Goal: Ask a question

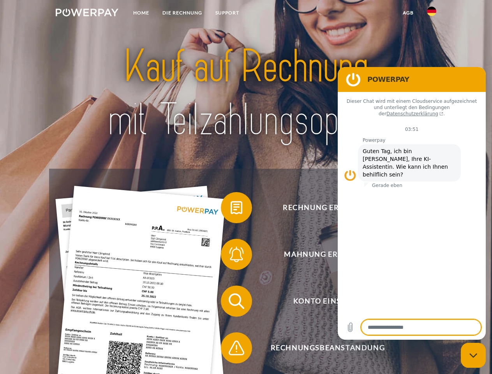
click at [87, 14] on img at bounding box center [87, 13] width 63 height 8
click at [431, 14] on img at bounding box center [431, 11] width 9 height 9
click at [408, 13] on link "agb" at bounding box center [408, 13] width 24 height 14
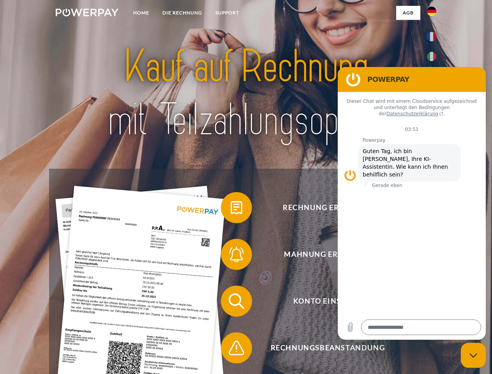
click at [230, 209] on span at bounding box center [224, 207] width 39 height 39
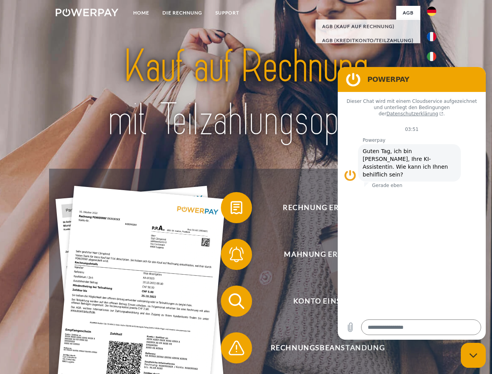
click at [230, 256] on div "Rechnung erhalten? Mahnung erhalten? Konto einsehen" at bounding box center [245, 324] width 393 height 311
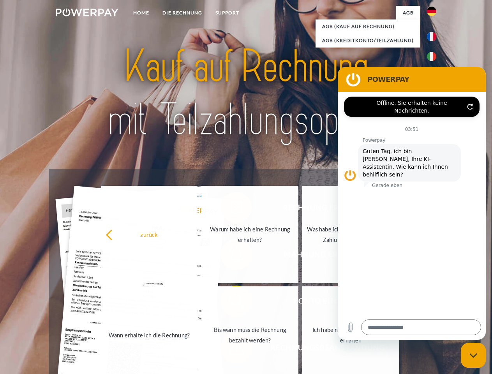
click at [230, 302] on link "Bis wann muss die Rechnung bezahlt werden?" at bounding box center [249, 334] width 97 height 97
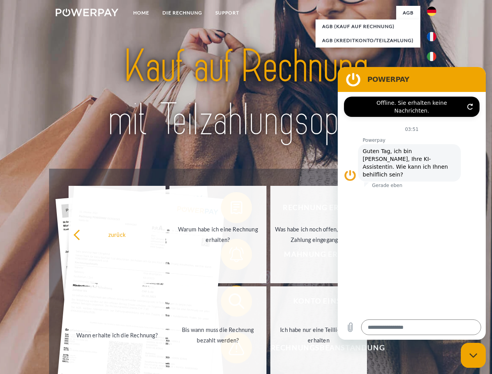
click at [230, 349] on span at bounding box center [224, 347] width 39 height 39
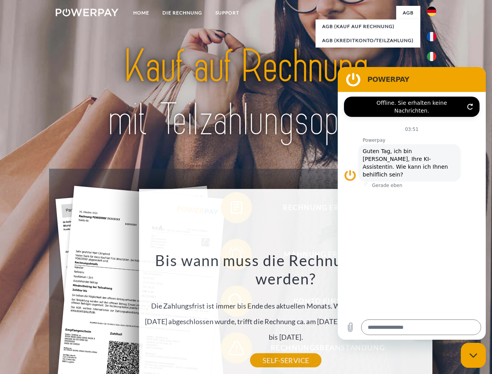
click at [473, 355] on icon "Messaging-Fenster schließen" at bounding box center [473, 355] width 8 height 5
type textarea "*"
